Goal: Information Seeking & Learning: Check status

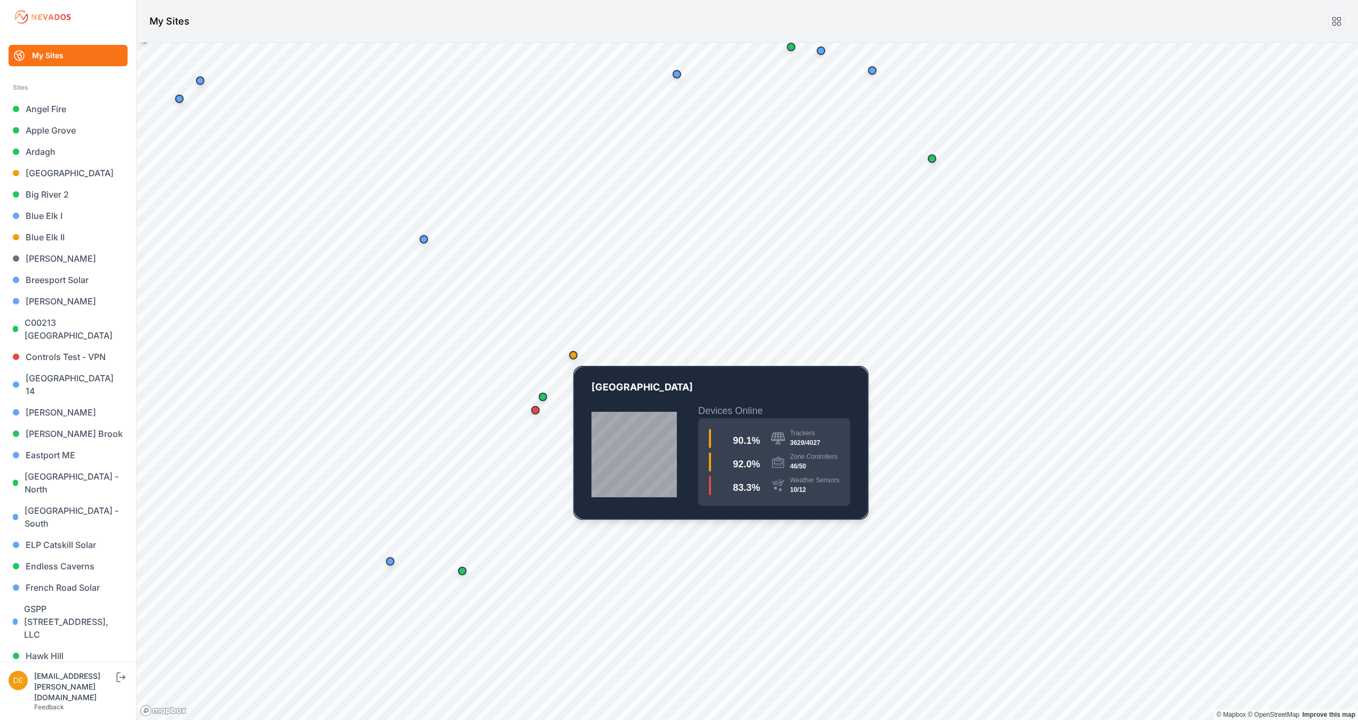
click at [581, 353] on div "Map marker" at bounding box center [573, 354] width 21 height 21
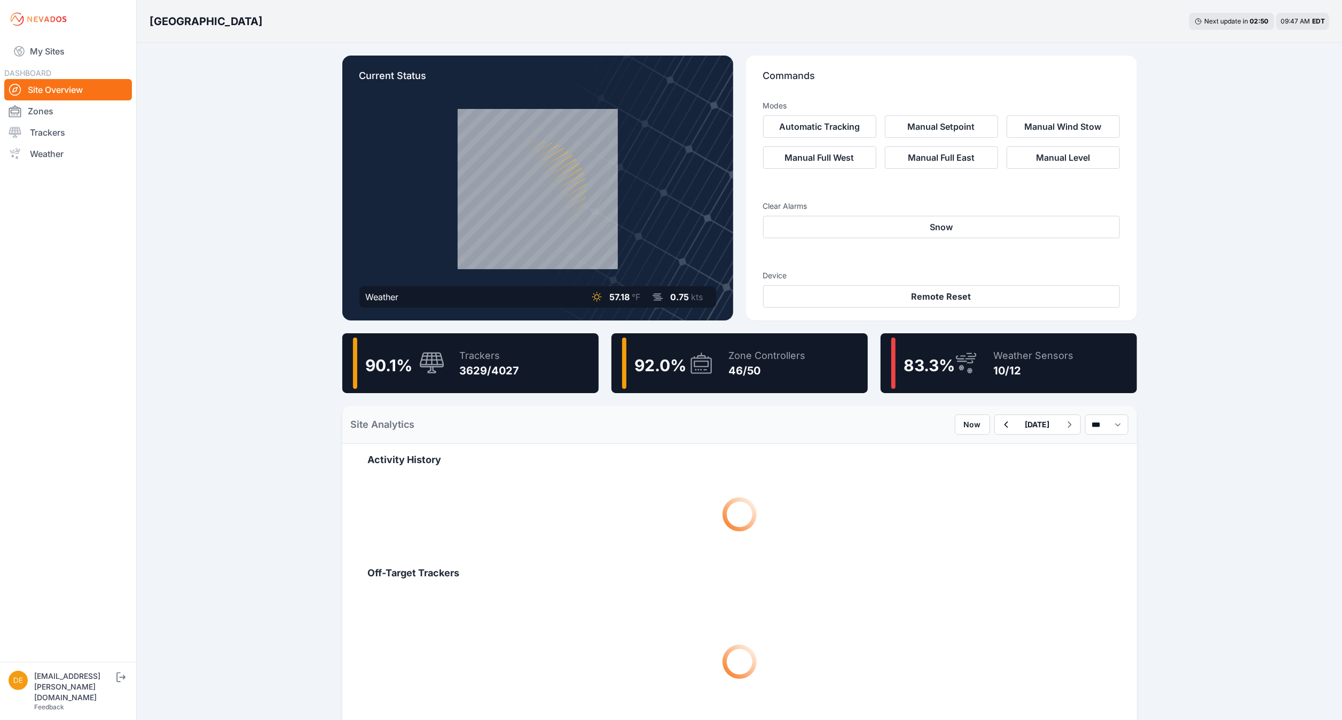
click at [666, 352] on div "92.0 %" at bounding box center [655, 362] width 51 height 23
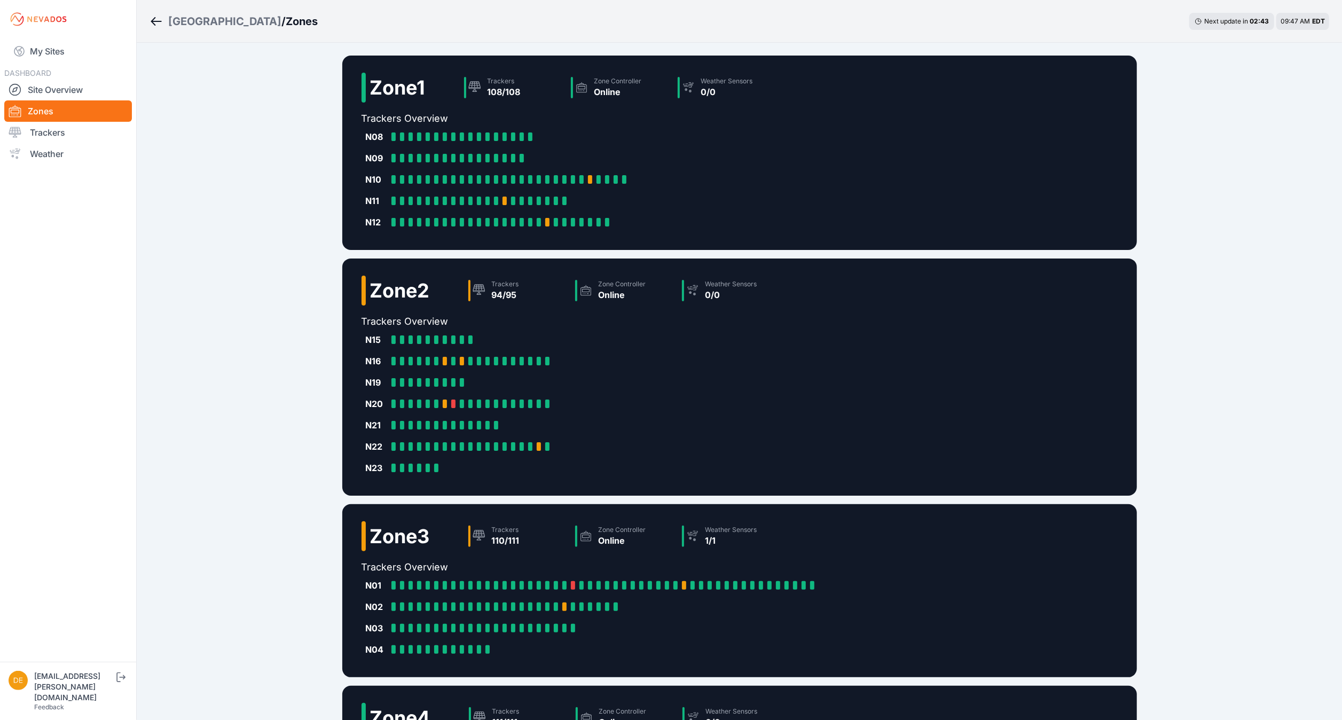
scroll to position [238, 0]
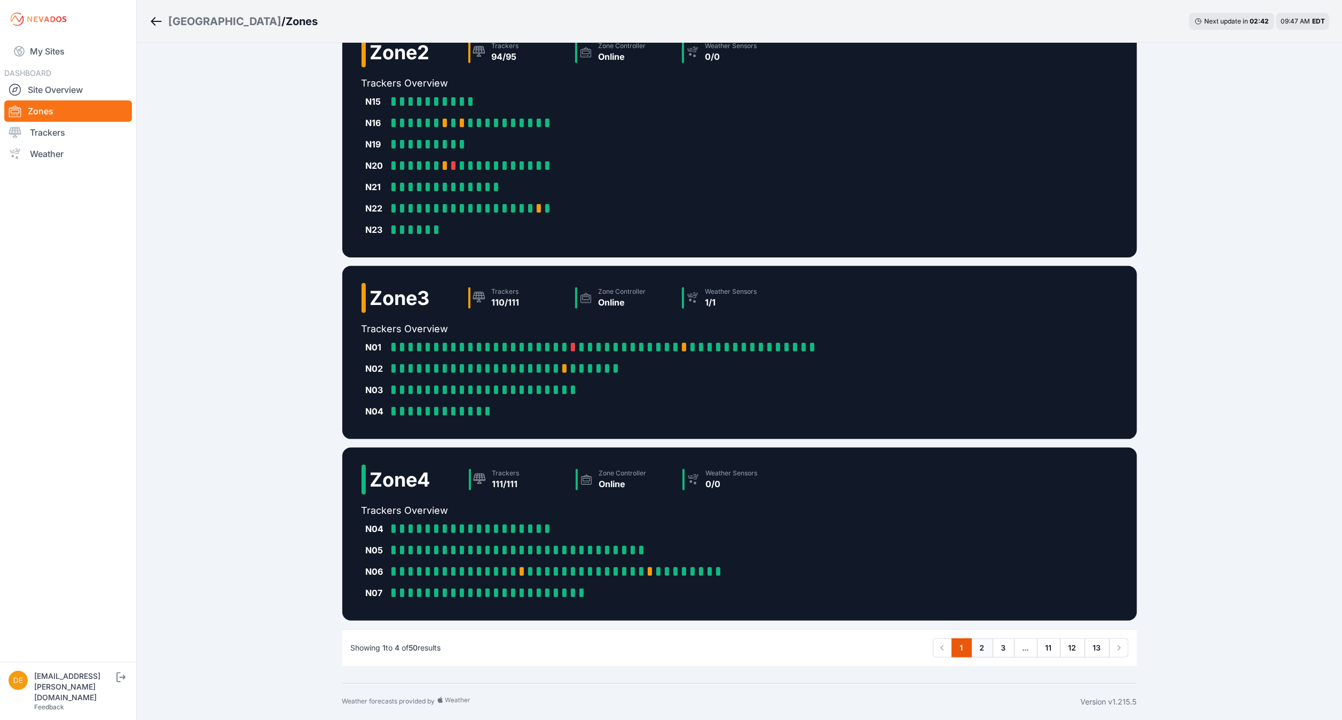
click at [975, 646] on link "2" at bounding box center [982, 647] width 22 height 19
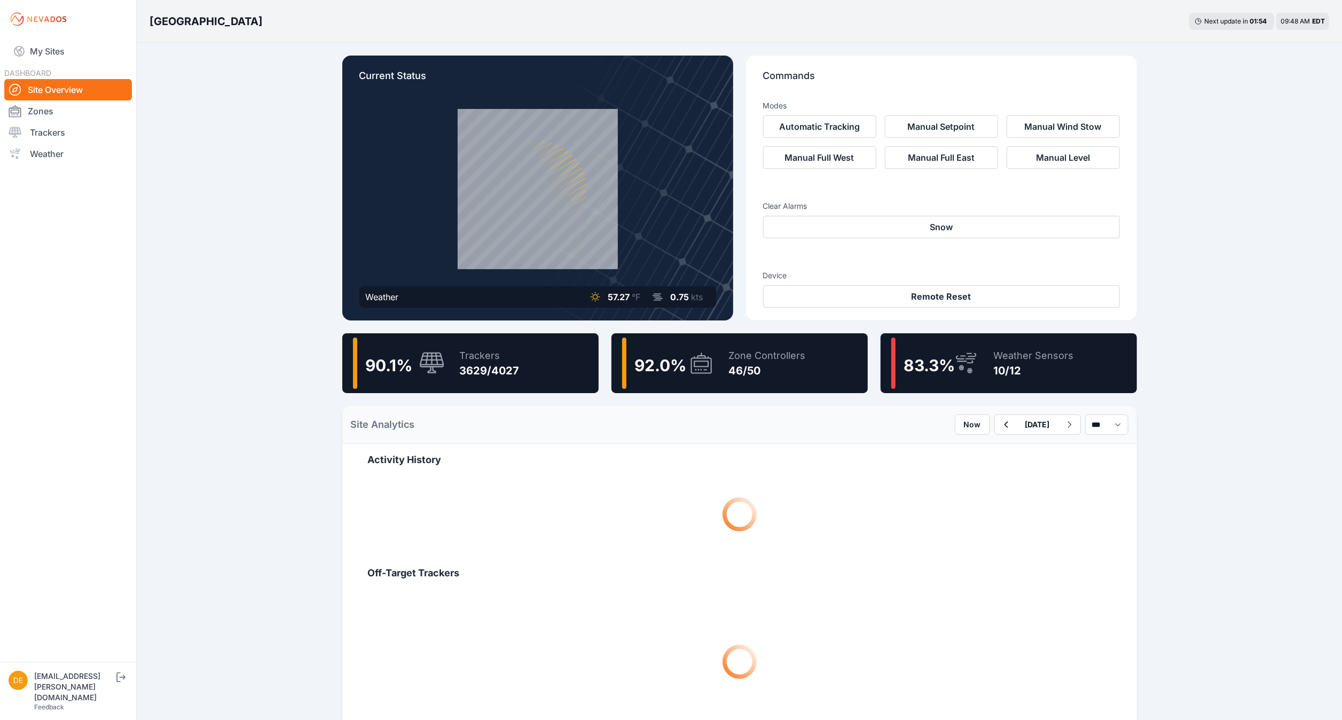
click at [782, 353] on div "Zone Controllers" at bounding box center [767, 355] width 77 height 15
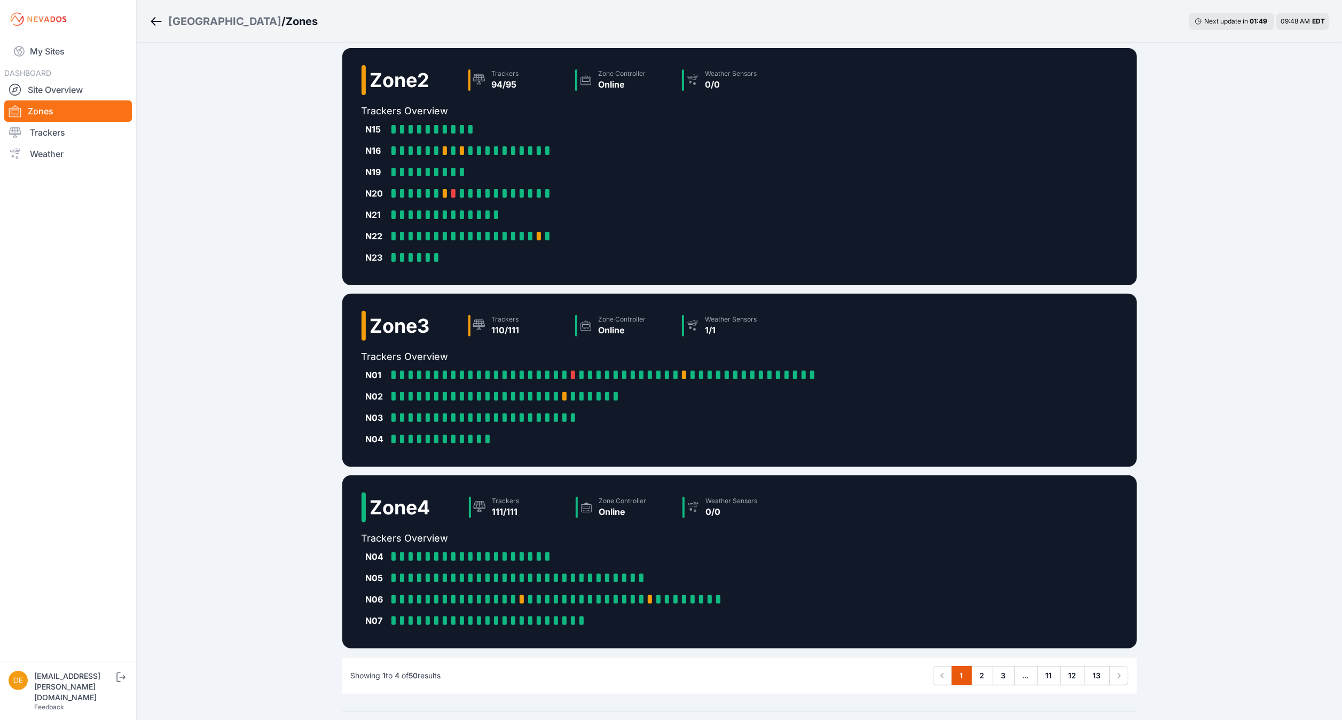
scroll to position [238, 0]
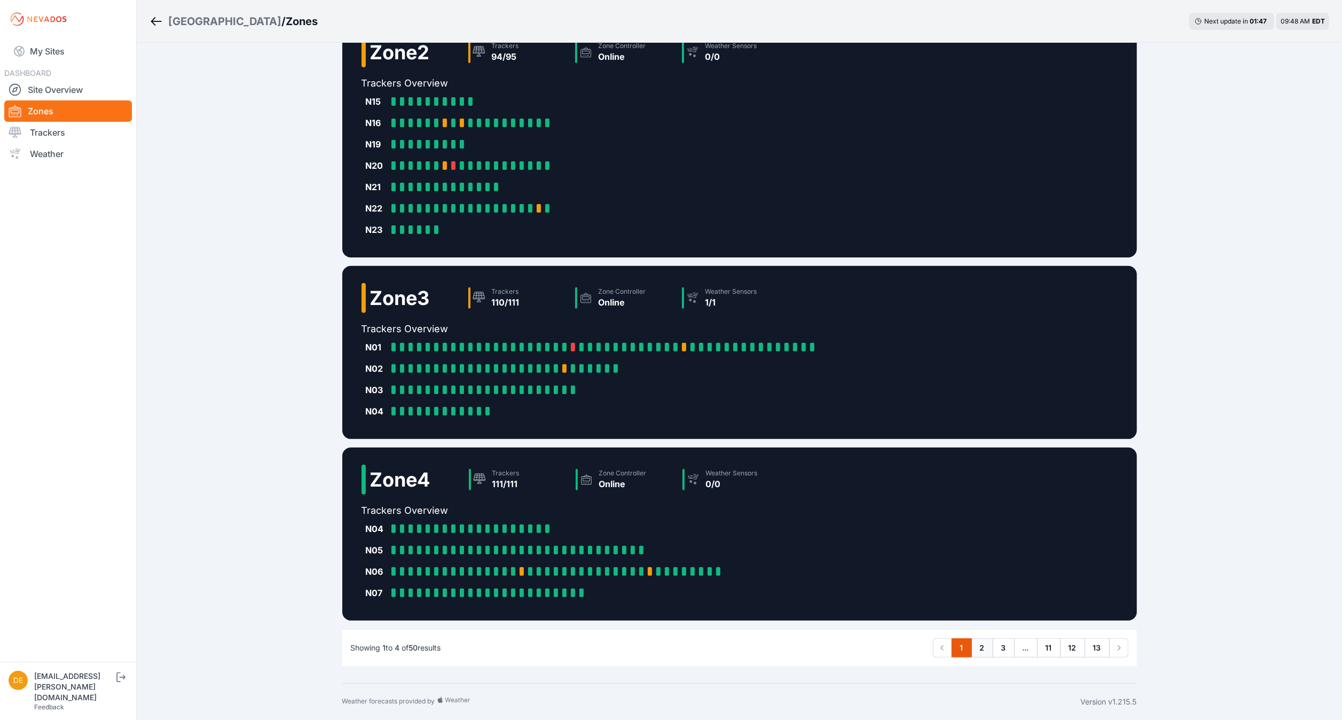
click at [979, 644] on link "2" at bounding box center [982, 647] width 22 height 19
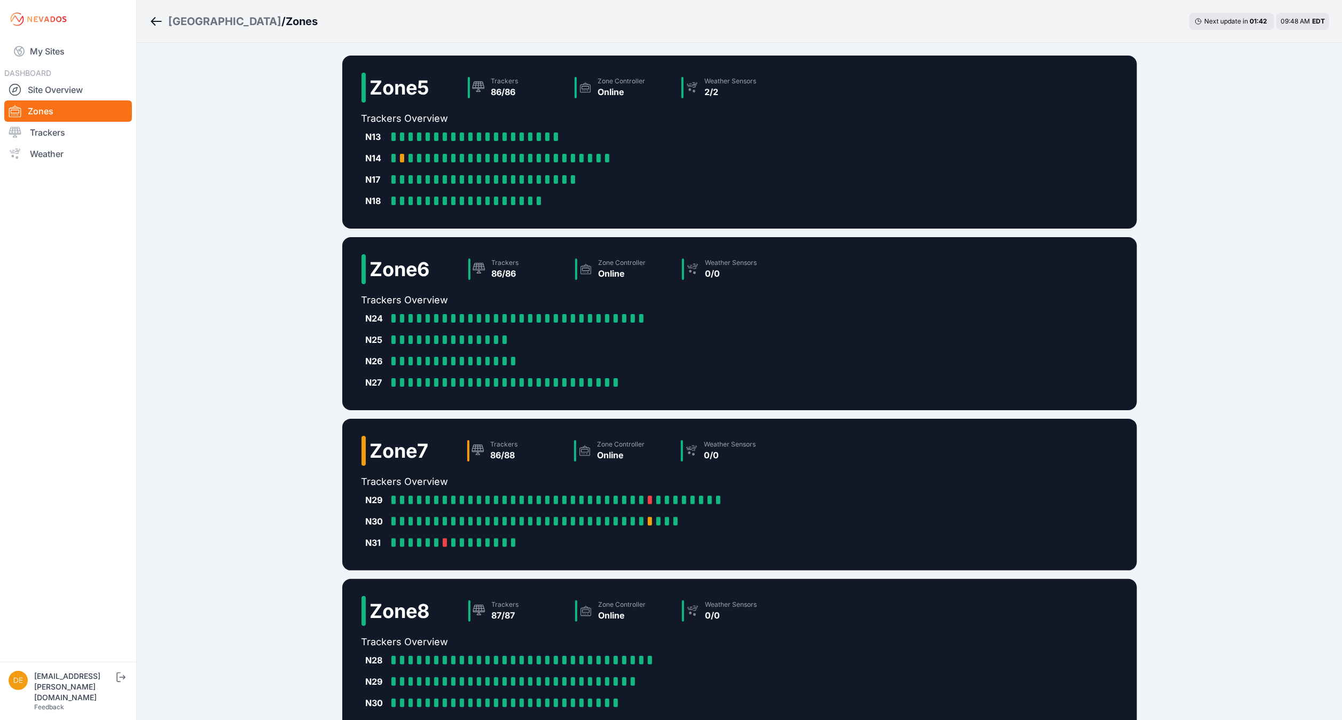
scroll to position [110, 0]
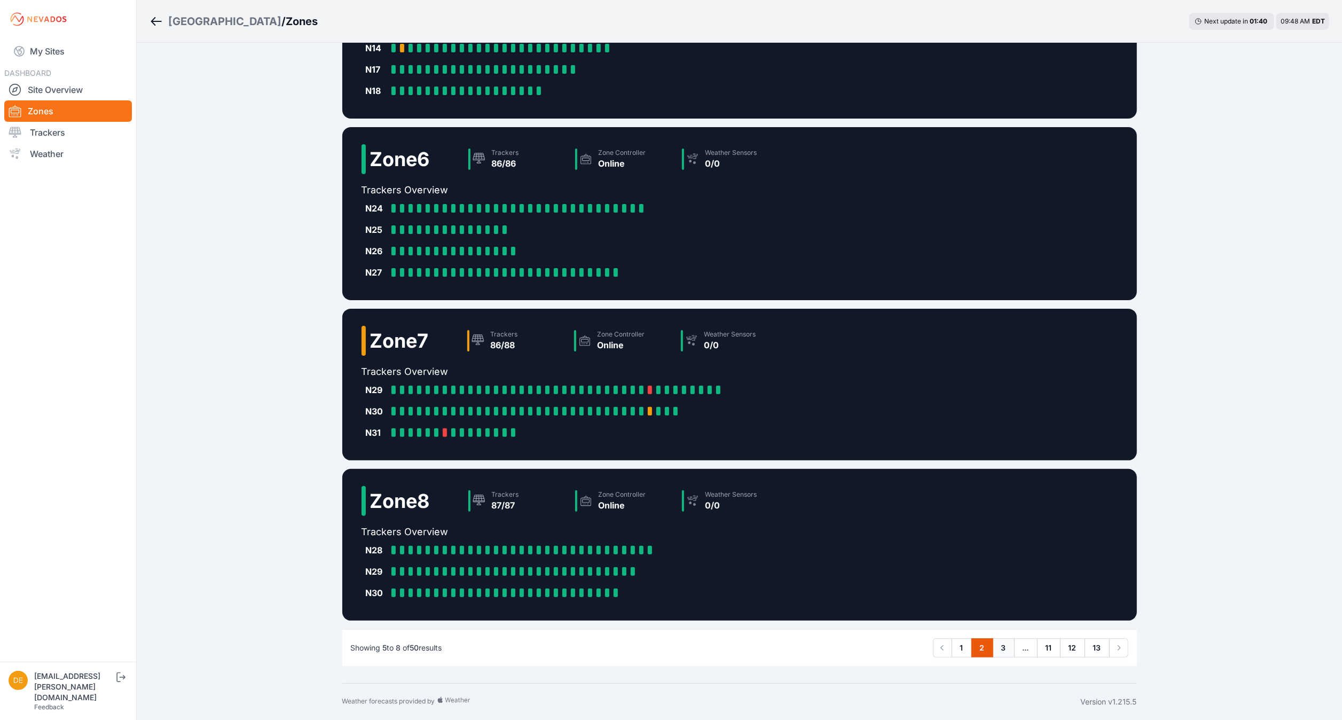
click at [1002, 652] on link "3" at bounding box center [1003, 647] width 22 height 19
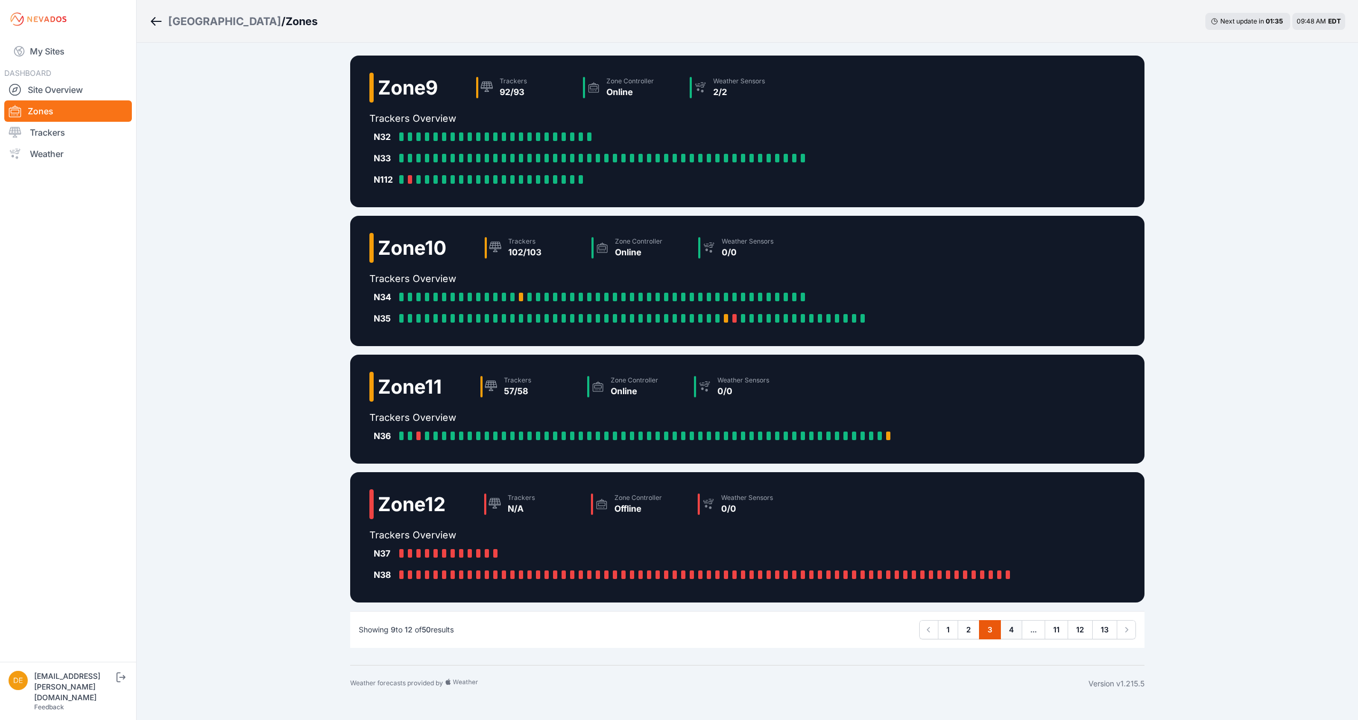
click at [1011, 620] on link "4" at bounding box center [1011, 629] width 22 height 19
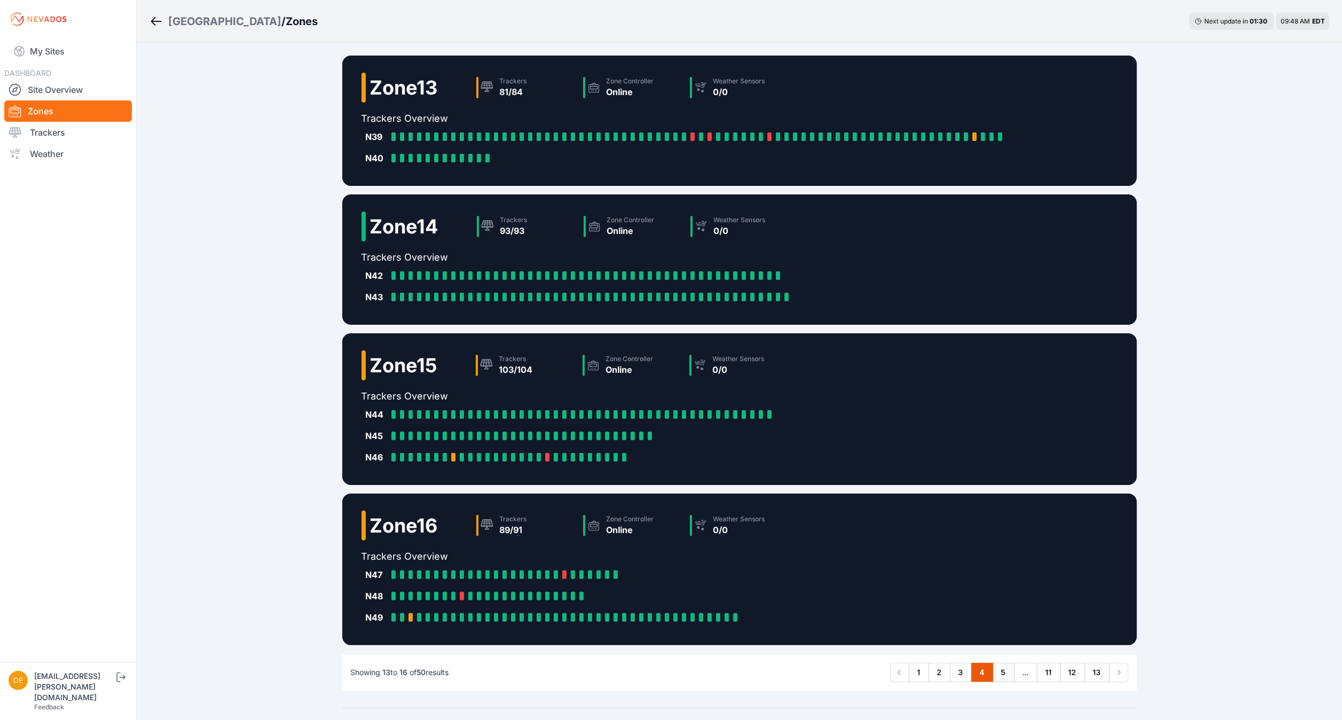
click at [1003, 675] on link "5" at bounding box center [1003, 672] width 22 height 19
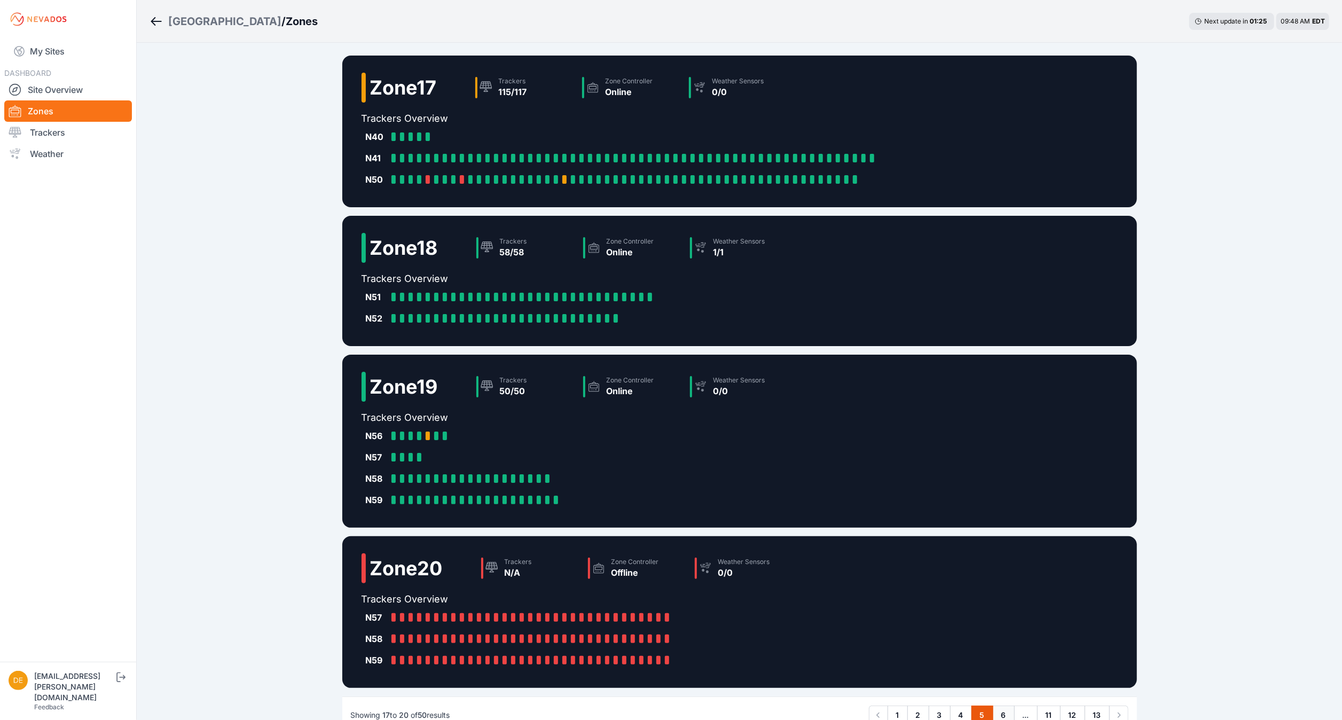
click at [1004, 712] on link "6" at bounding box center [1003, 714] width 22 height 19
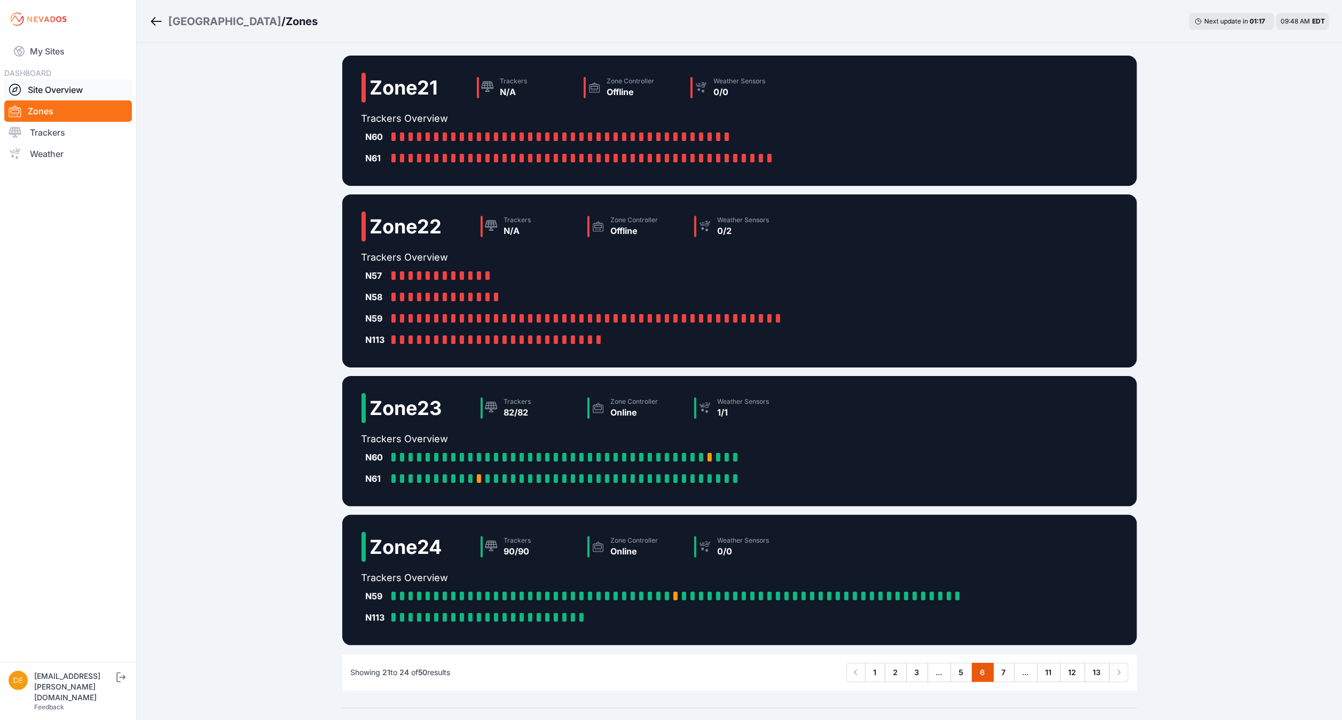
click at [82, 91] on link "Site Overview" at bounding box center [68, 89] width 128 height 21
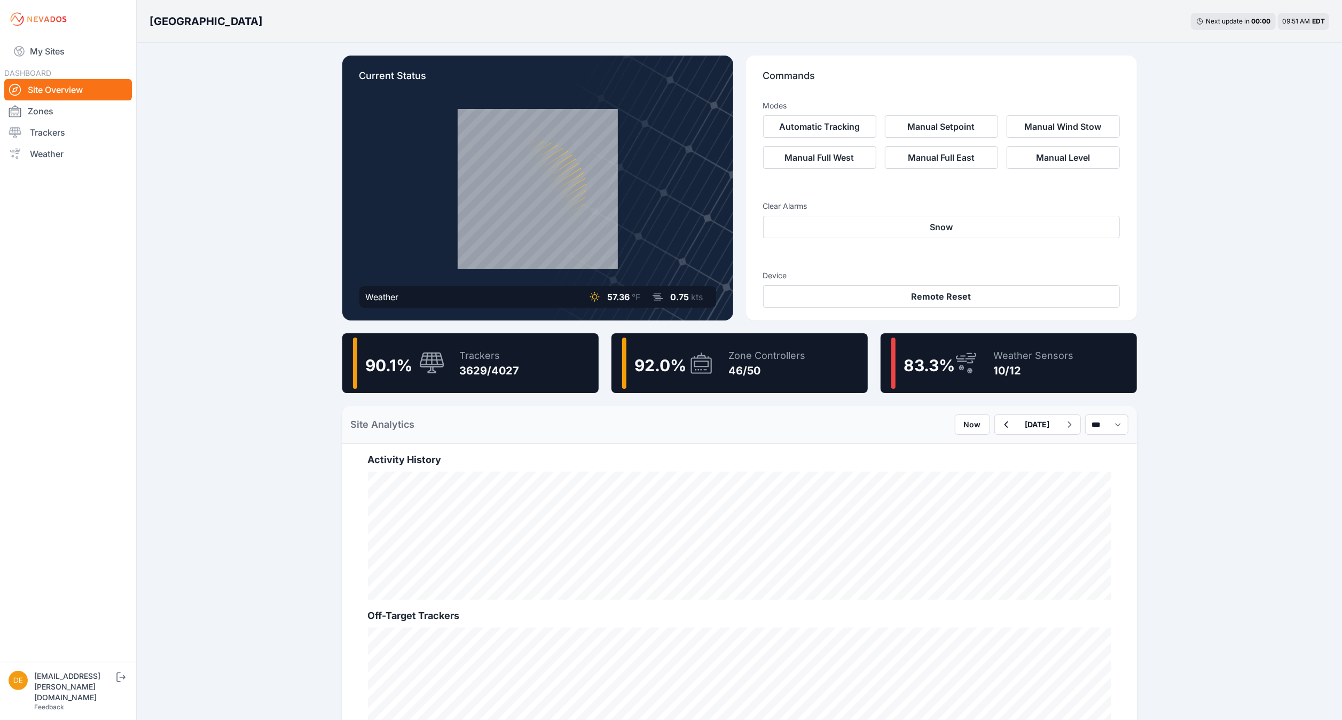
click at [455, 366] on div "Trackers 3629/4027" at bounding box center [484, 362] width 70 height 51
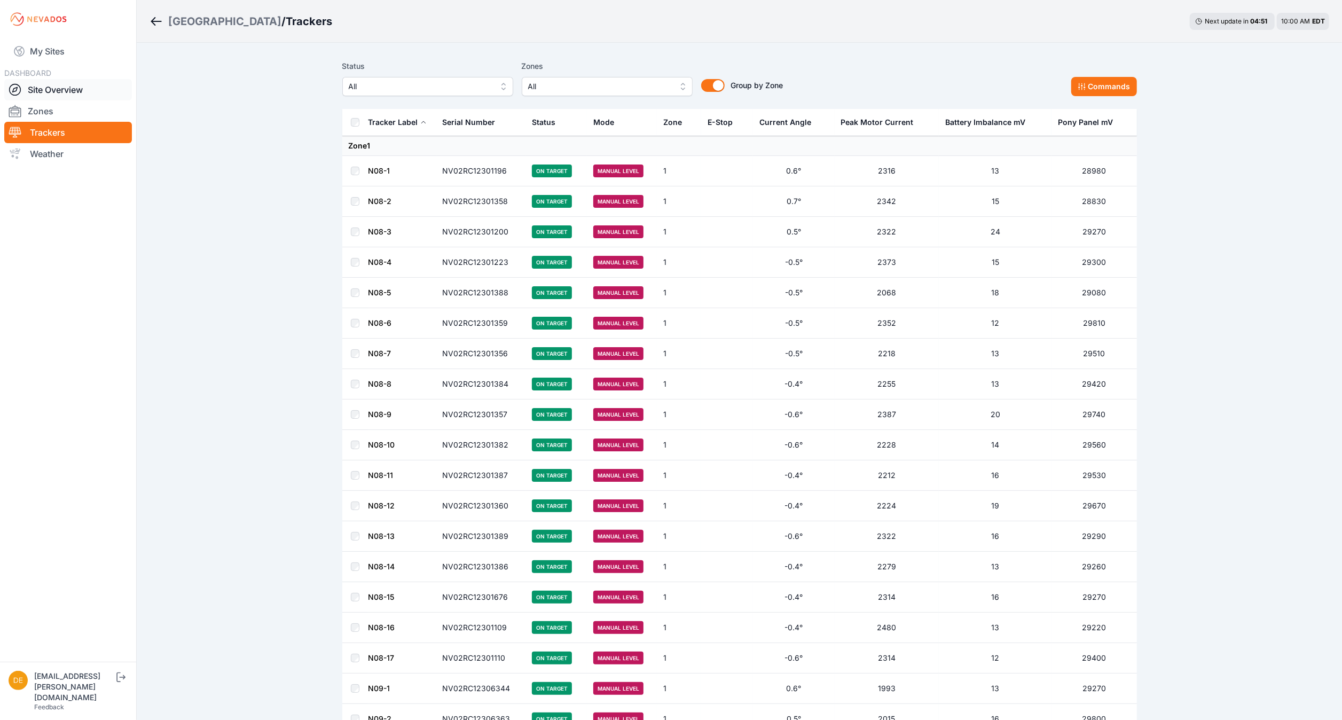
click at [61, 88] on link "Site Overview" at bounding box center [68, 89] width 128 height 21
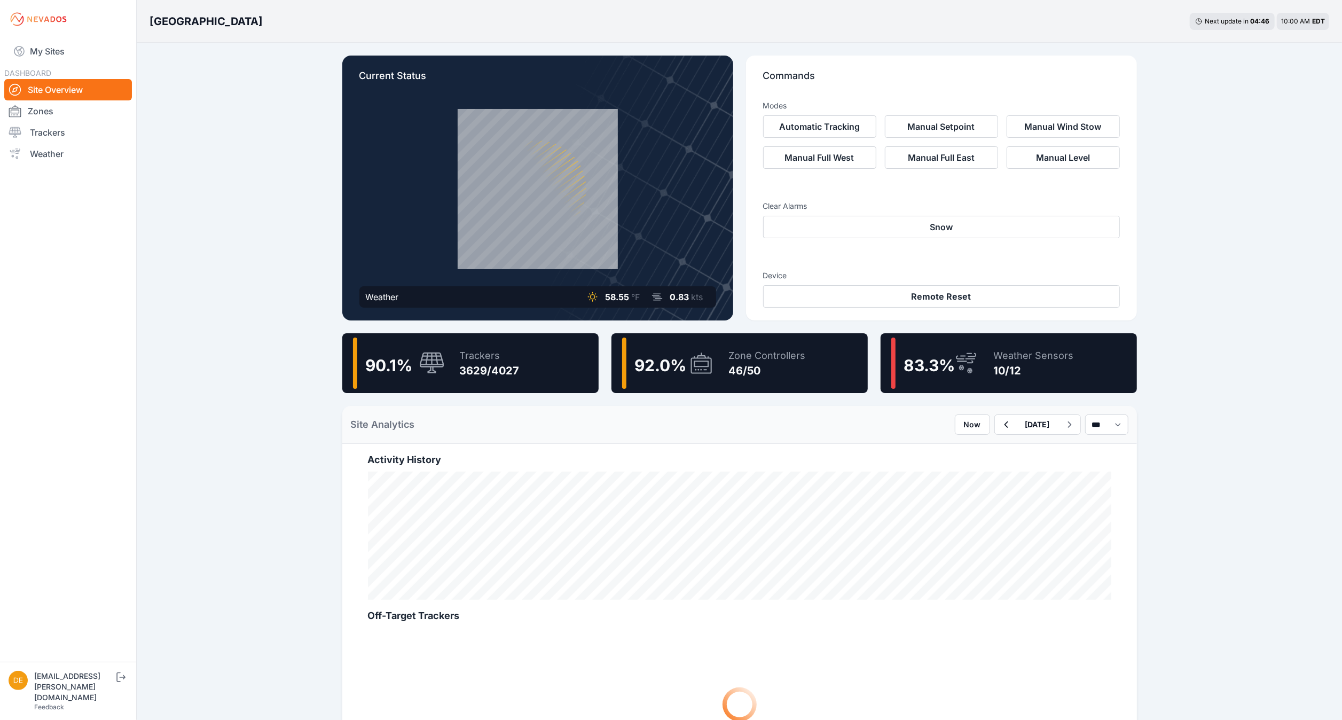
click at [944, 351] on div "83.3 %" at bounding box center [925, 362] width 51 height 23
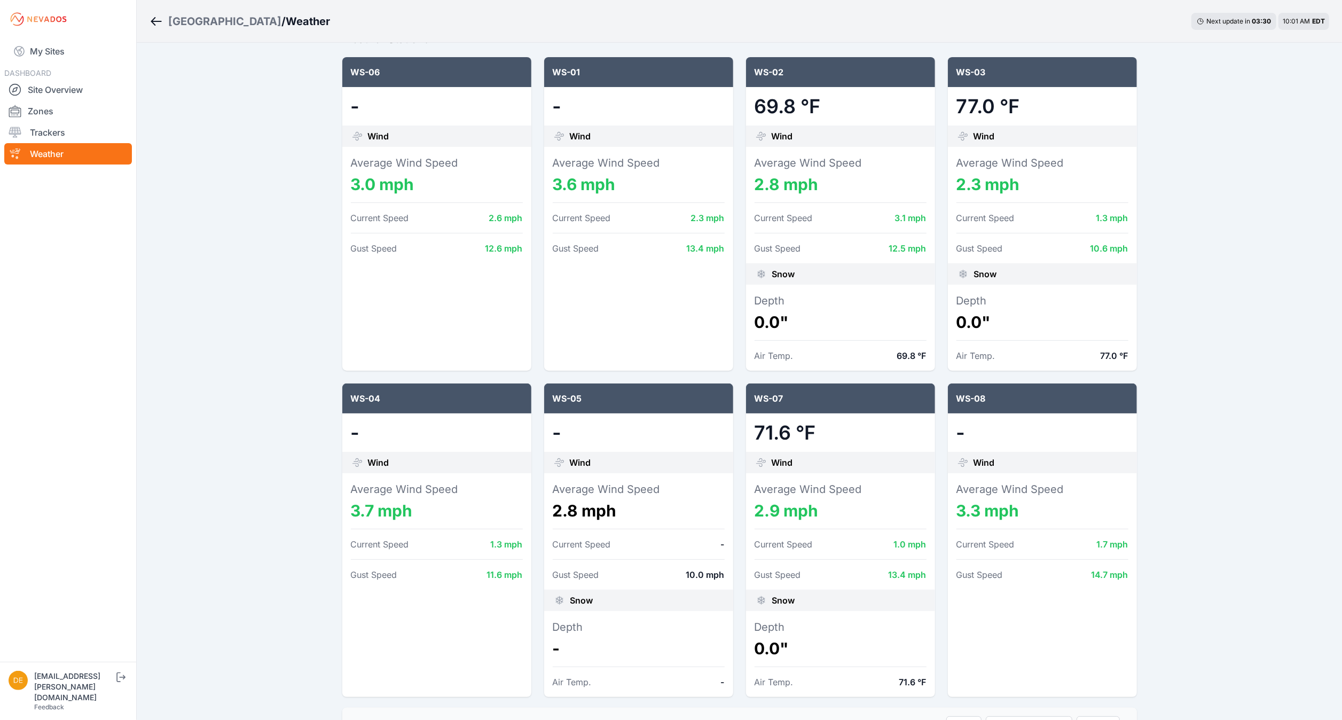
scroll to position [108, 0]
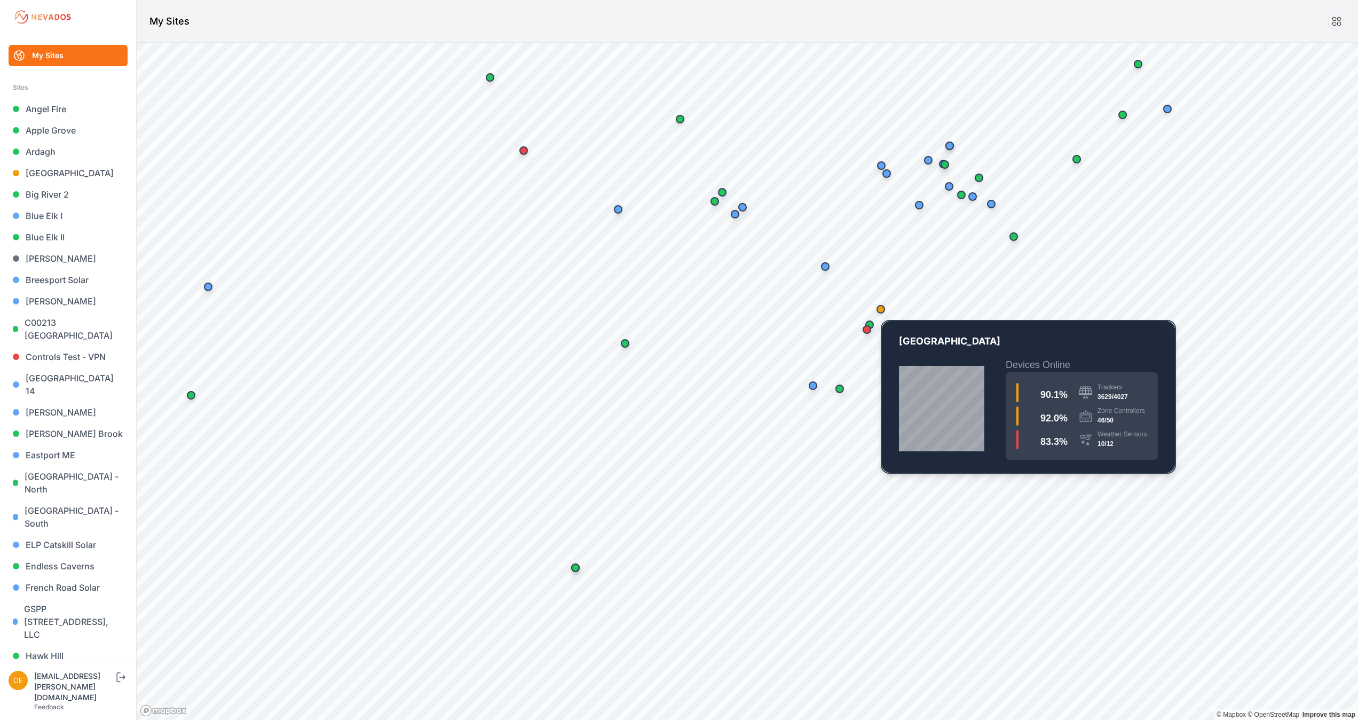
click at [889, 312] on div "Map marker" at bounding box center [880, 308] width 21 height 21
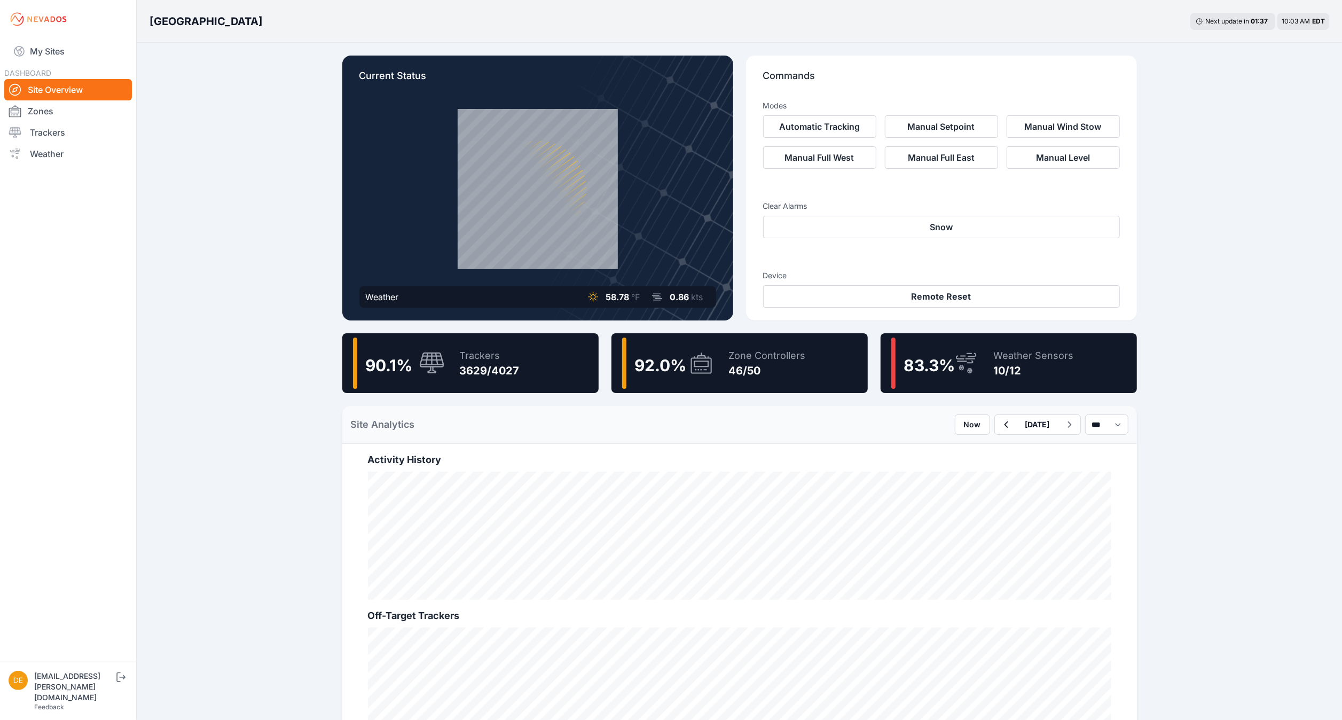
click at [1250, 130] on div "Bartonsville Next update in 01 : 37 10:03 AM EDT Current Status Weather 58.78 °…" at bounding box center [671, 612] width 1342 height 1224
click at [756, 369] on div "46/50" at bounding box center [767, 370] width 77 height 15
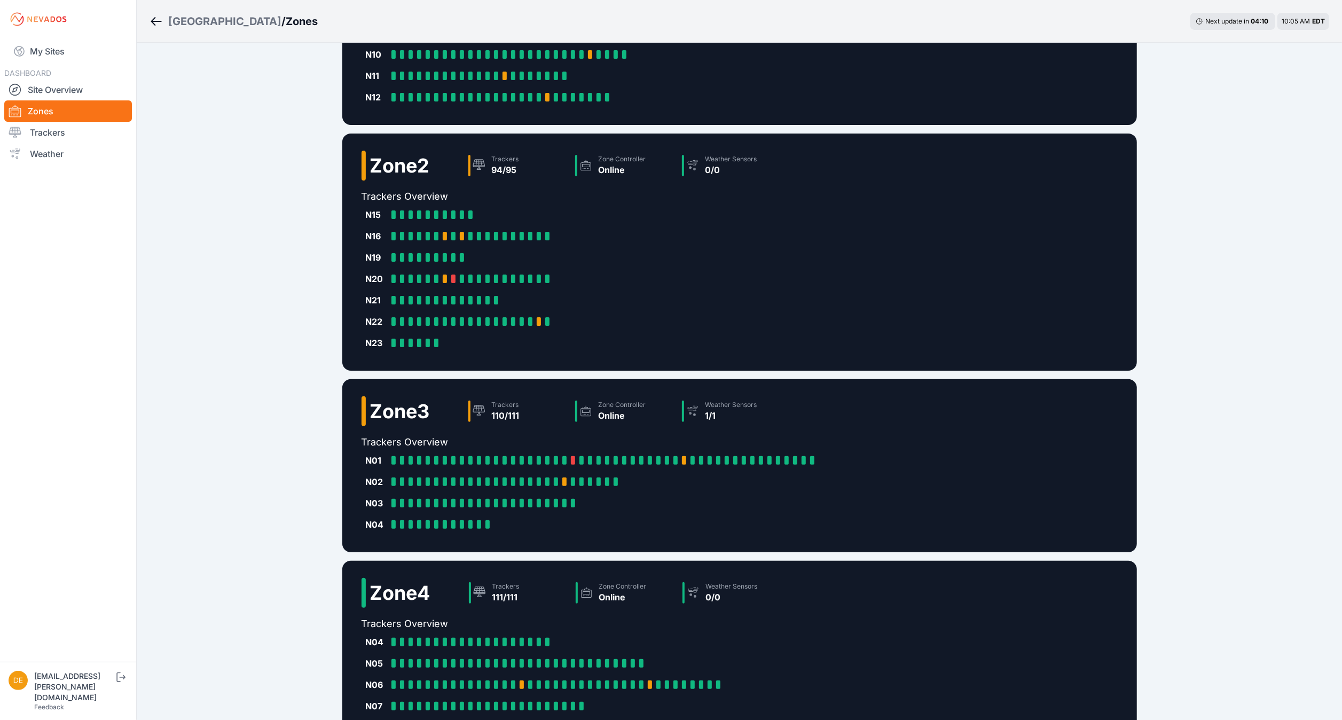
scroll to position [238, 0]
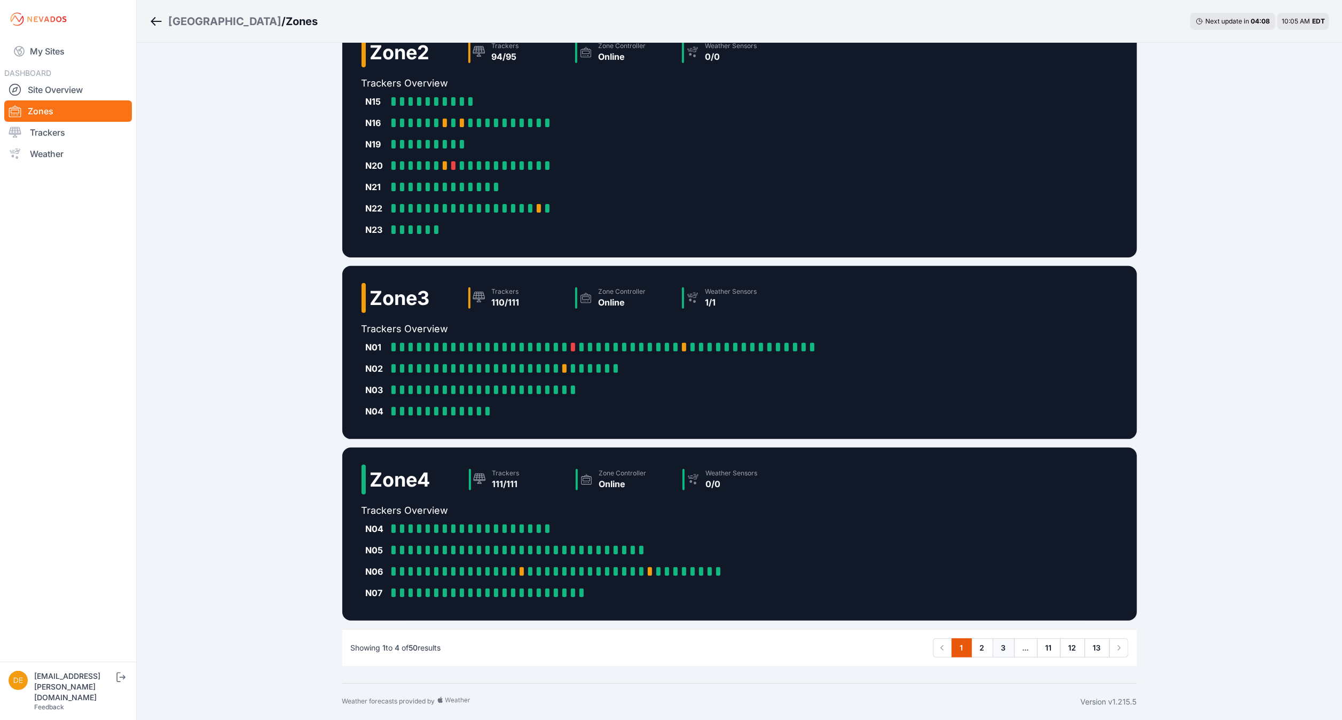
click at [1004, 649] on link "3" at bounding box center [1003, 647] width 22 height 19
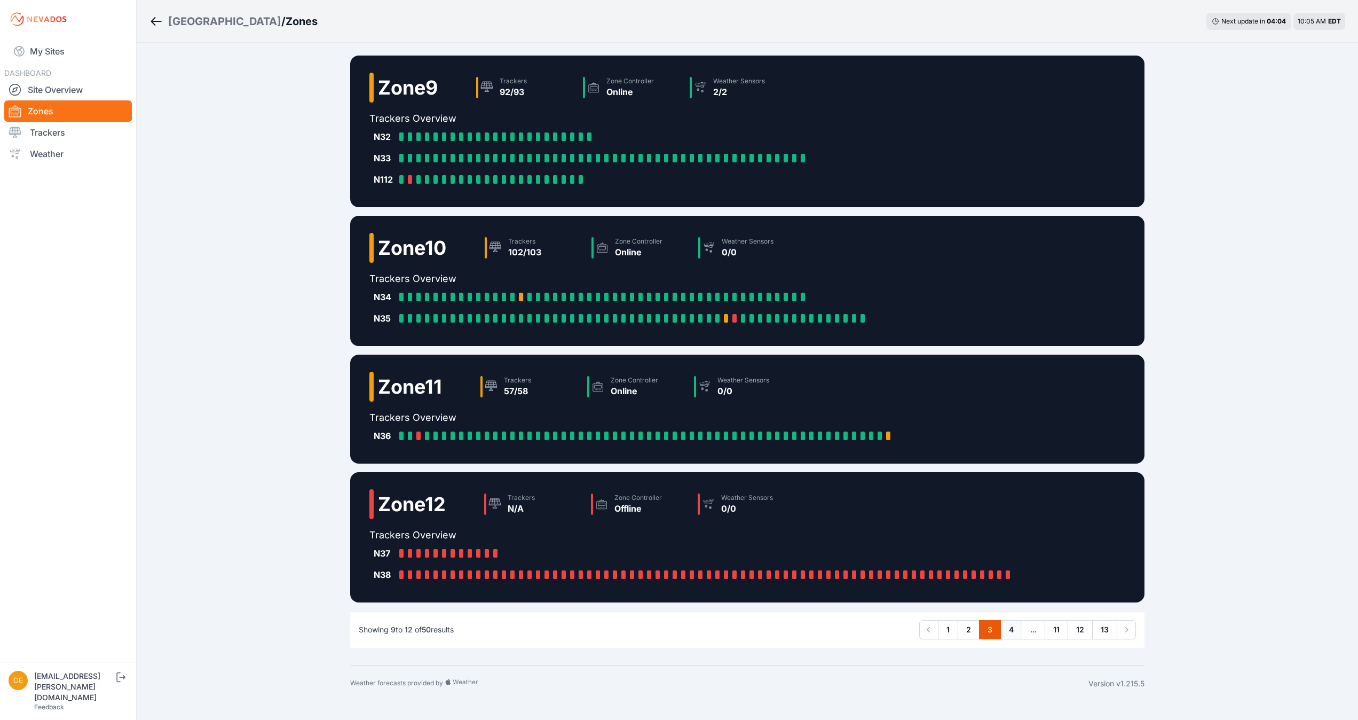
click at [1011, 624] on link "4" at bounding box center [1011, 629] width 22 height 19
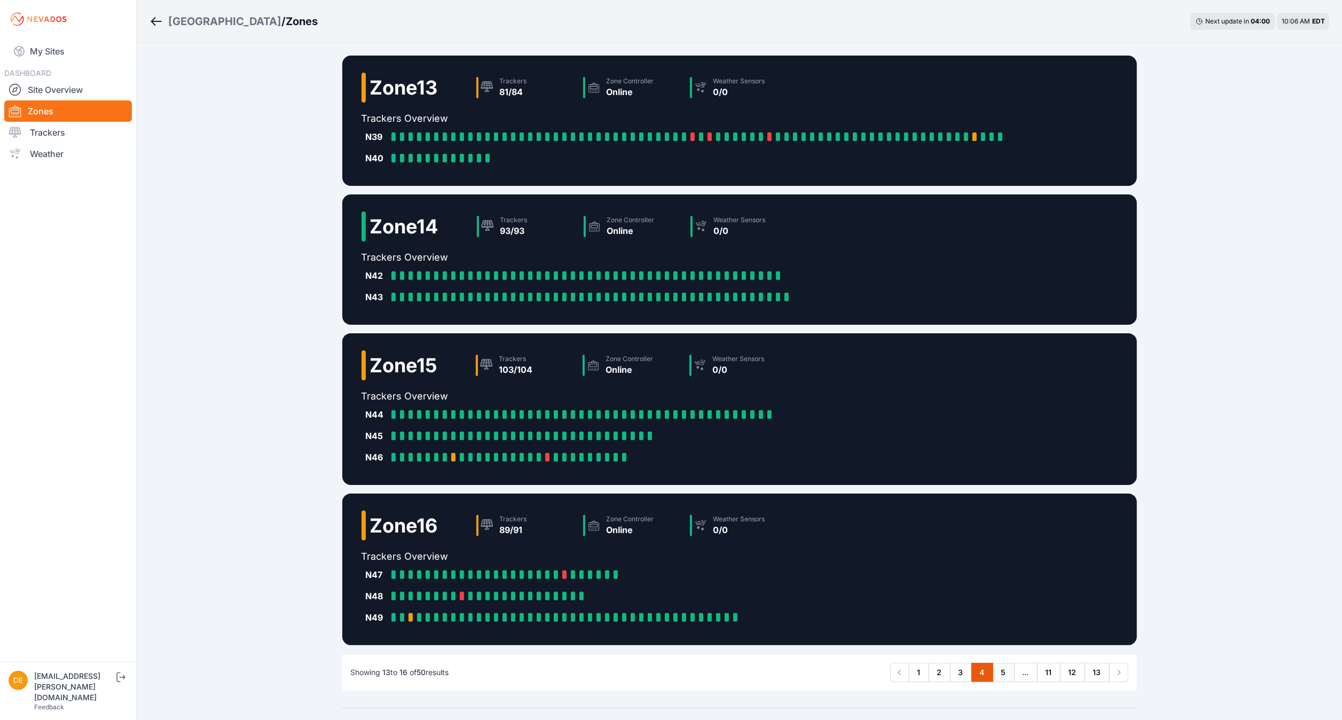
click at [1006, 673] on link "5" at bounding box center [1003, 672] width 22 height 19
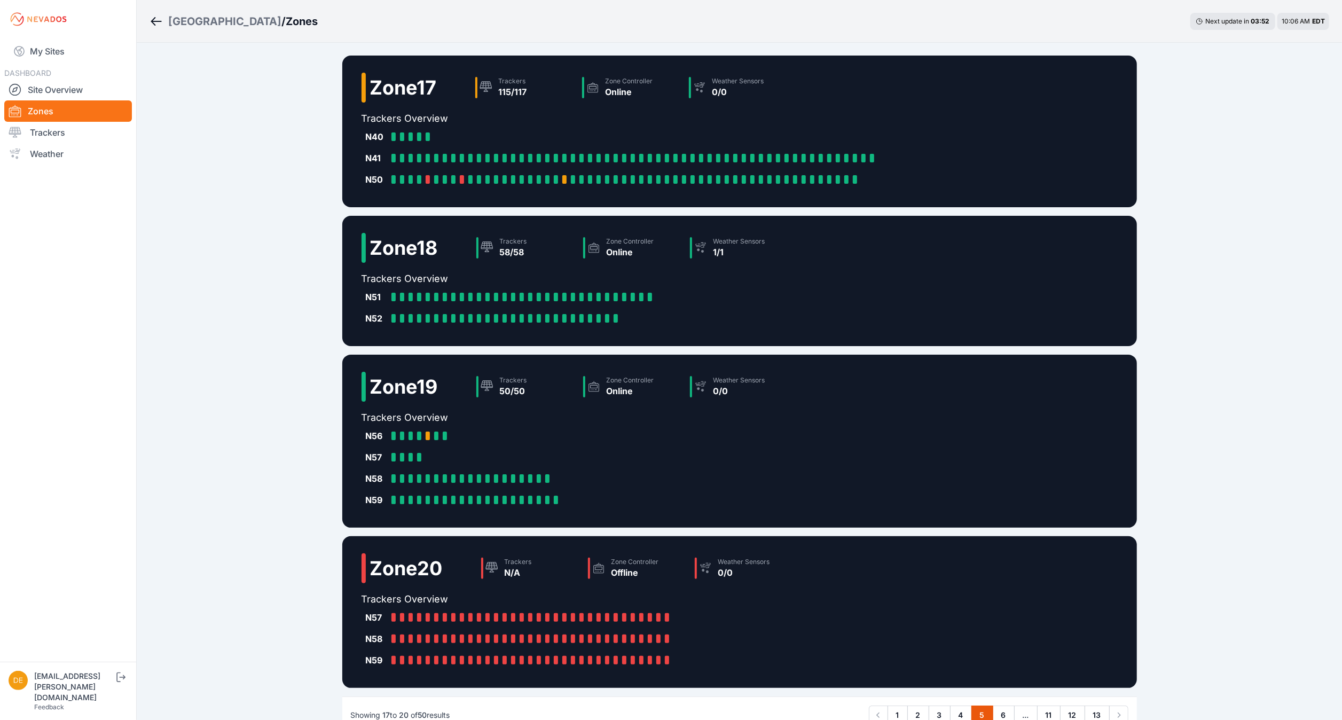
scroll to position [67, 0]
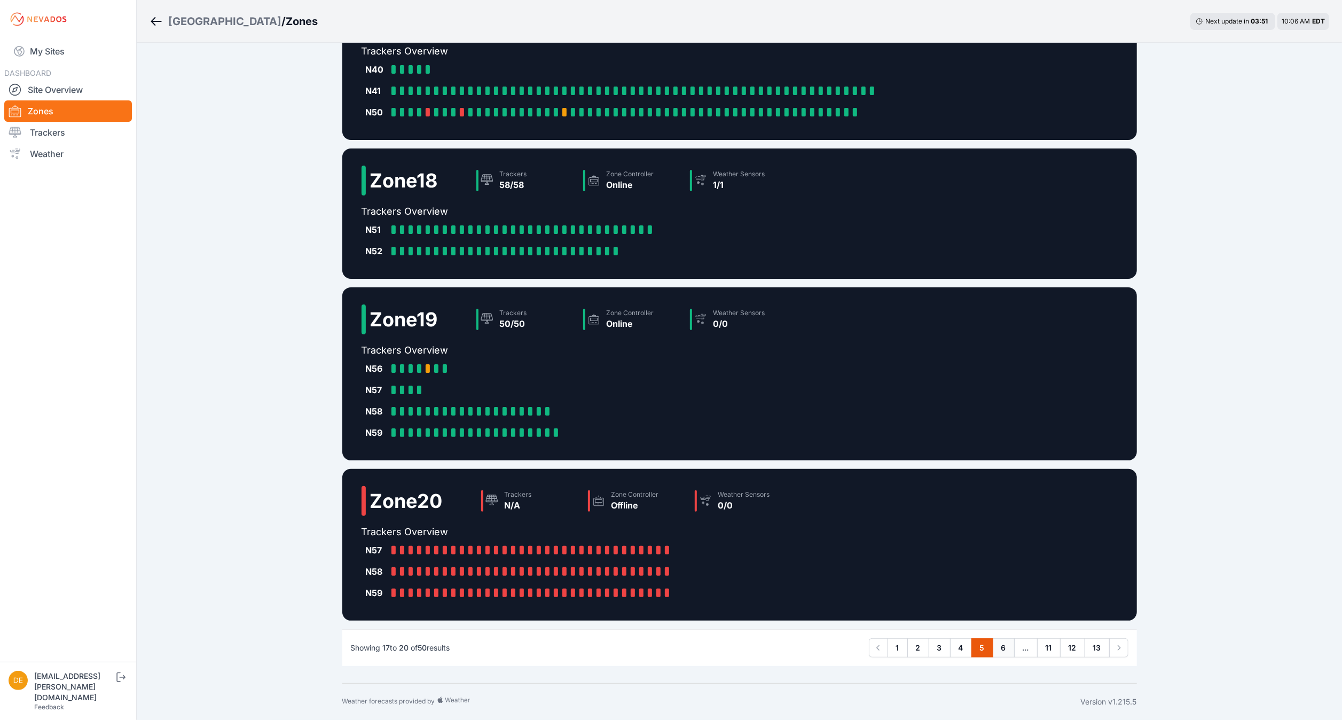
click at [1008, 654] on link "6" at bounding box center [1003, 647] width 22 height 19
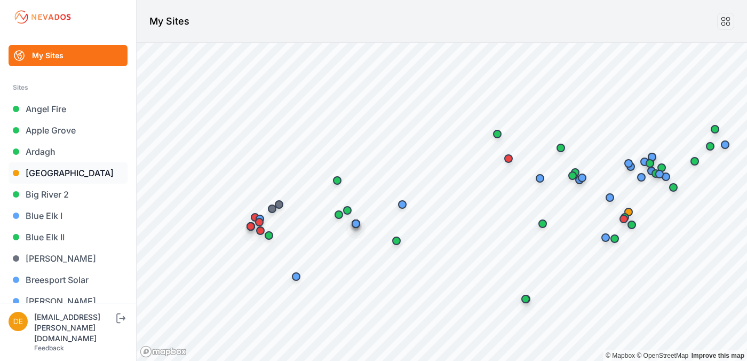
click at [49, 164] on link "[GEOGRAPHIC_DATA]" at bounding box center [68, 172] width 119 height 21
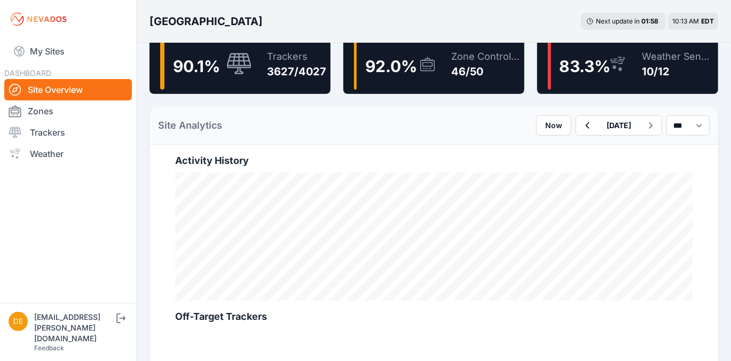
scroll to position [291, 0]
